Goal: Transaction & Acquisition: Purchase product/service

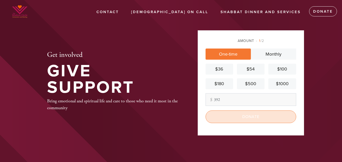
type input "392"
click at [247, 117] on input "Donate" at bounding box center [251, 117] width 91 height 13
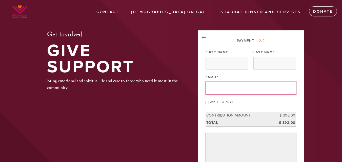
click at [217, 89] on input "Email *" at bounding box center [251, 88] width 91 height 13
type input "[EMAIL_ADDRESS][DOMAIN_NAME]"
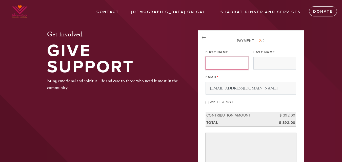
click at [214, 65] on input "First Name" at bounding box center [227, 63] width 43 height 13
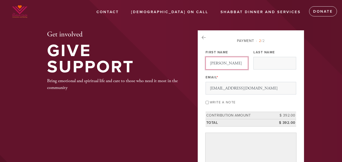
type input "[PERSON_NAME]"
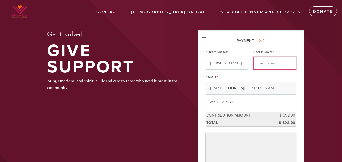
type input "mishulovin"
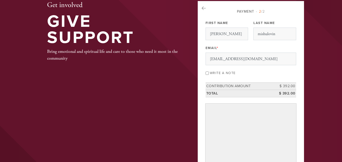
scroll to position [27, 0]
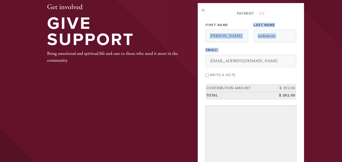
drag, startPoint x: 340, startPoint y: 24, endPoint x: 346, endPoint y: 50, distance: 26.3
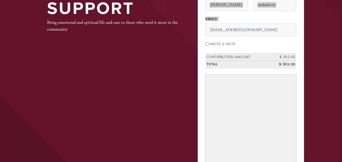
scroll to position [59, 0]
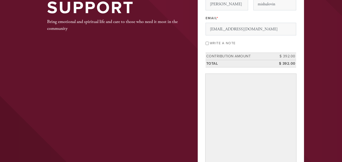
click at [290, 63] on td "$ 392.00" at bounding box center [285, 63] width 23 height 7
click at [286, 59] on td "$ 392.00" at bounding box center [285, 56] width 23 height 7
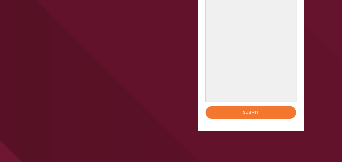
scroll to position [253, 0]
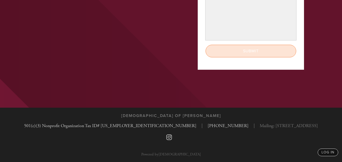
click at [238, 56] on input "Submit" at bounding box center [251, 51] width 91 height 13
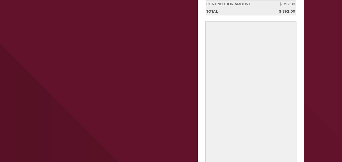
scroll to position [0, 0]
